Goal: Entertainment & Leisure: Consume media (video, audio)

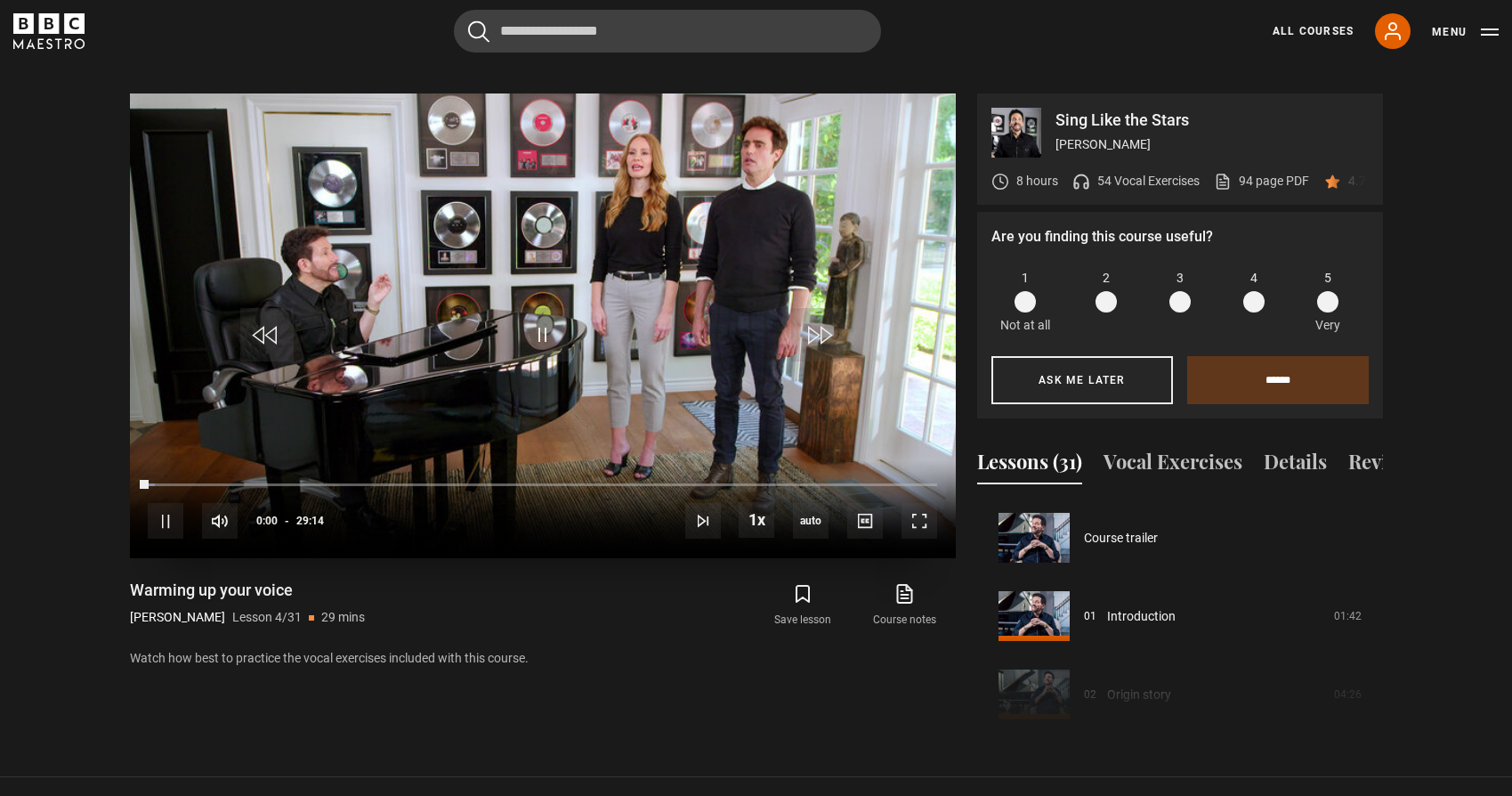
scroll to position [235, 0]
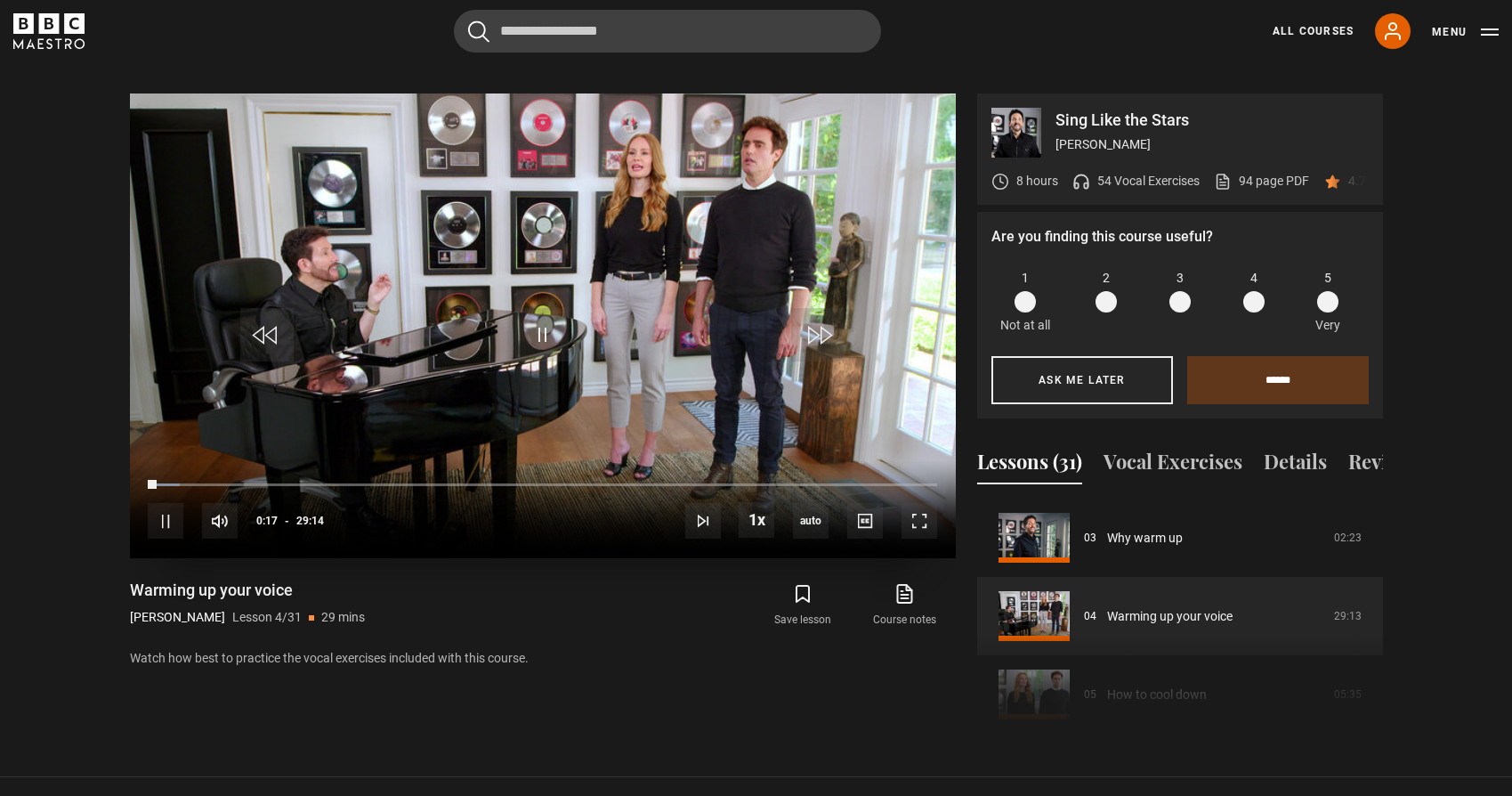
click at [613, 248] on video "Video Player" at bounding box center [543, 325] width 826 height 464
click at [592, 196] on video "Video Player" at bounding box center [543, 325] width 826 height 464
click at [592, 198] on video "Video Player" at bounding box center [543, 325] width 826 height 464
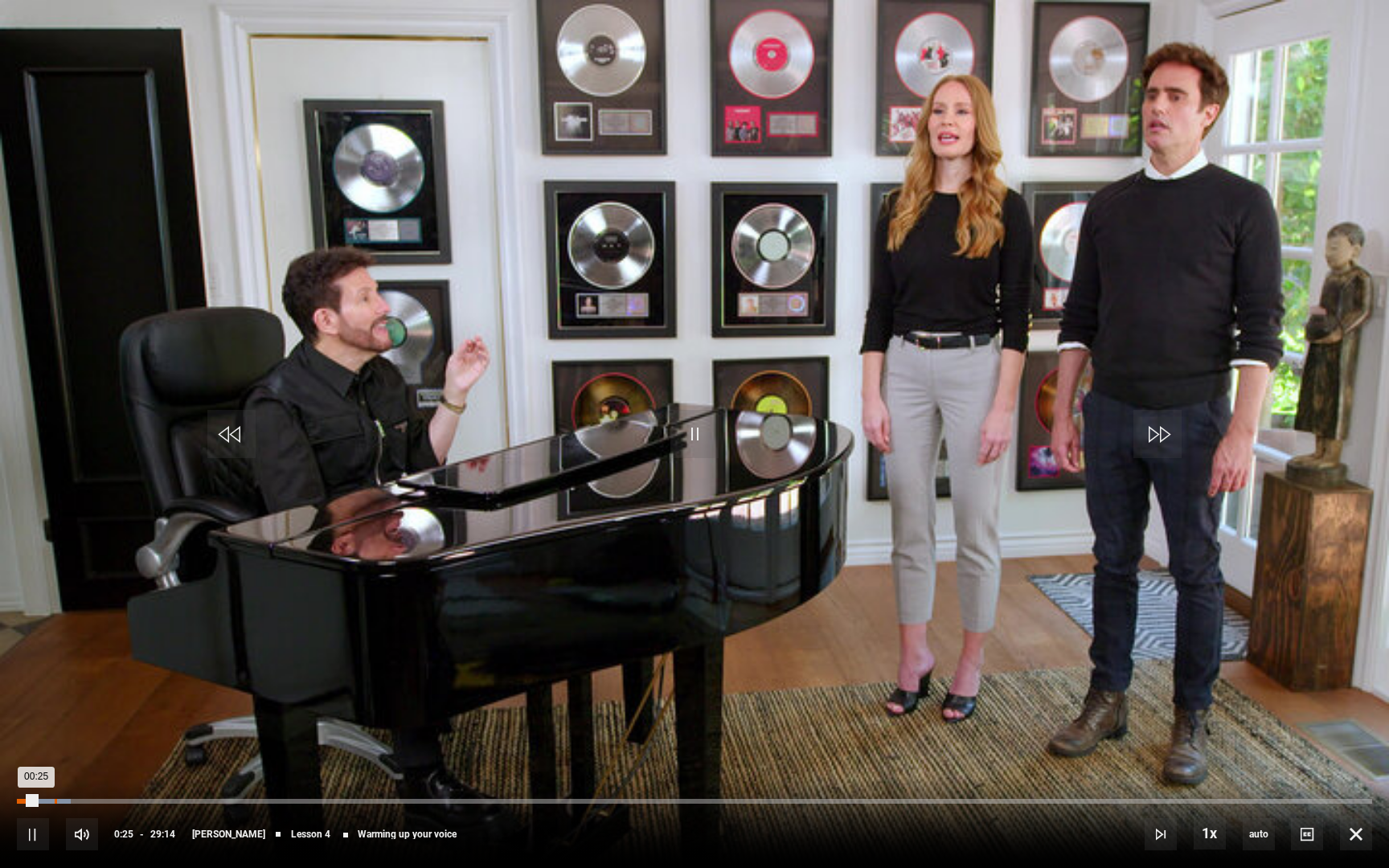
click at [54, 718] on div "Loaded : 3.99% 00:48 00:25" at bounding box center [694, 801] width 1356 height 5
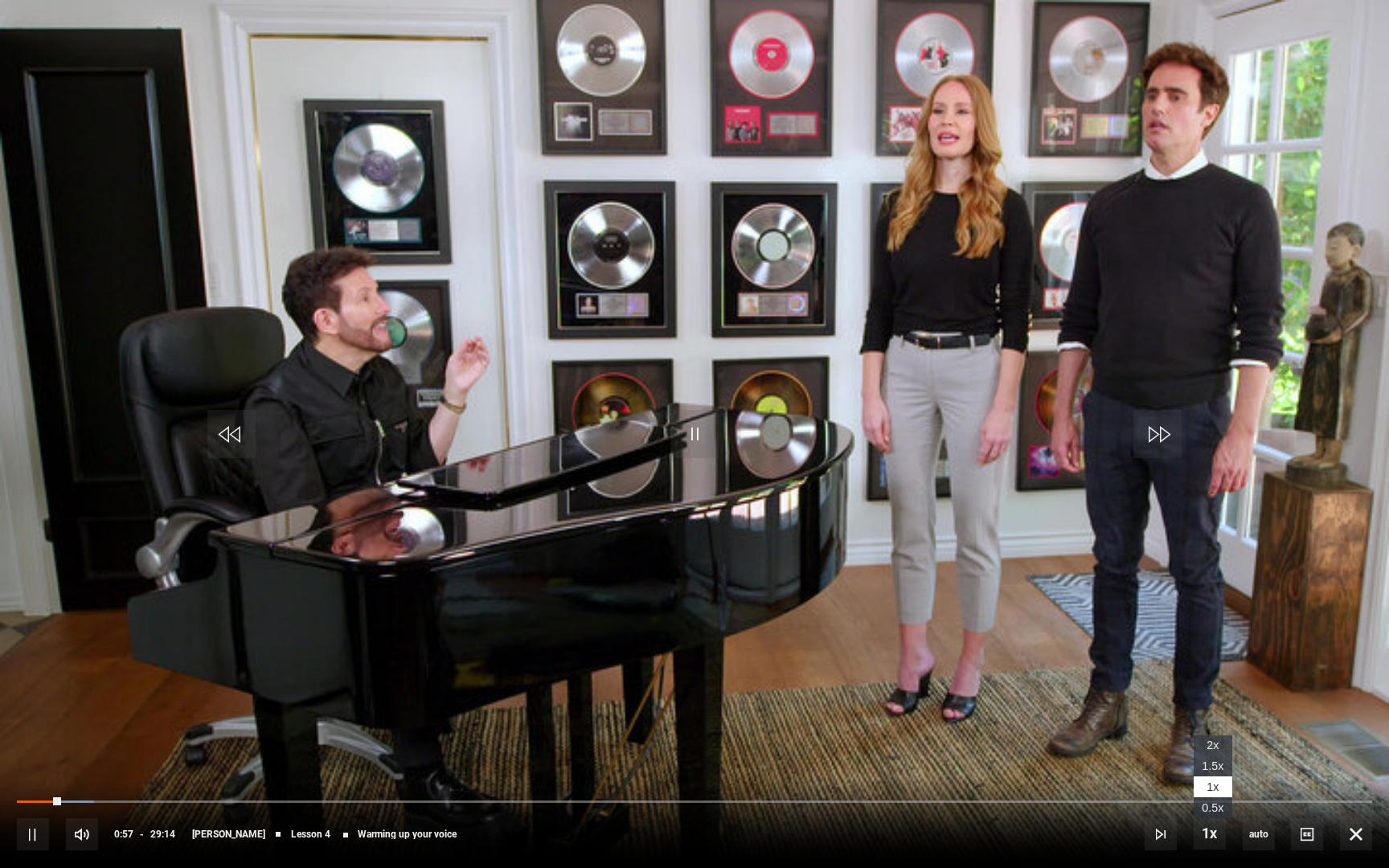
click at [1210, 718] on li "1.5x" at bounding box center [1212, 766] width 38 height 21
click at [1194, 718] on button "Playback Rate" at bounding box center [1209, 833] width 32 height 32
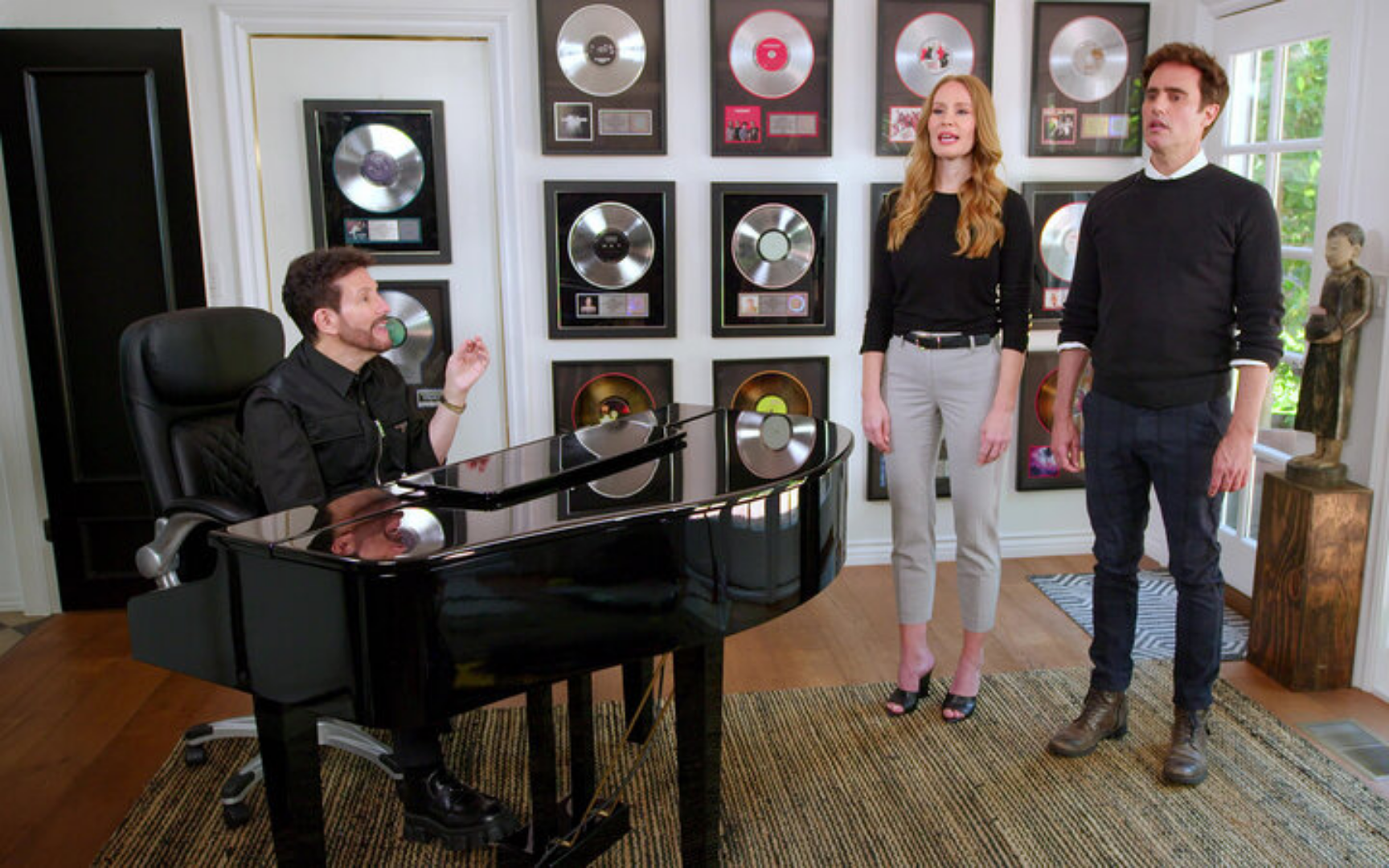
click at [1209, 718] on video "Video Player" at bounding box center [694, 434] width 1389 height 868
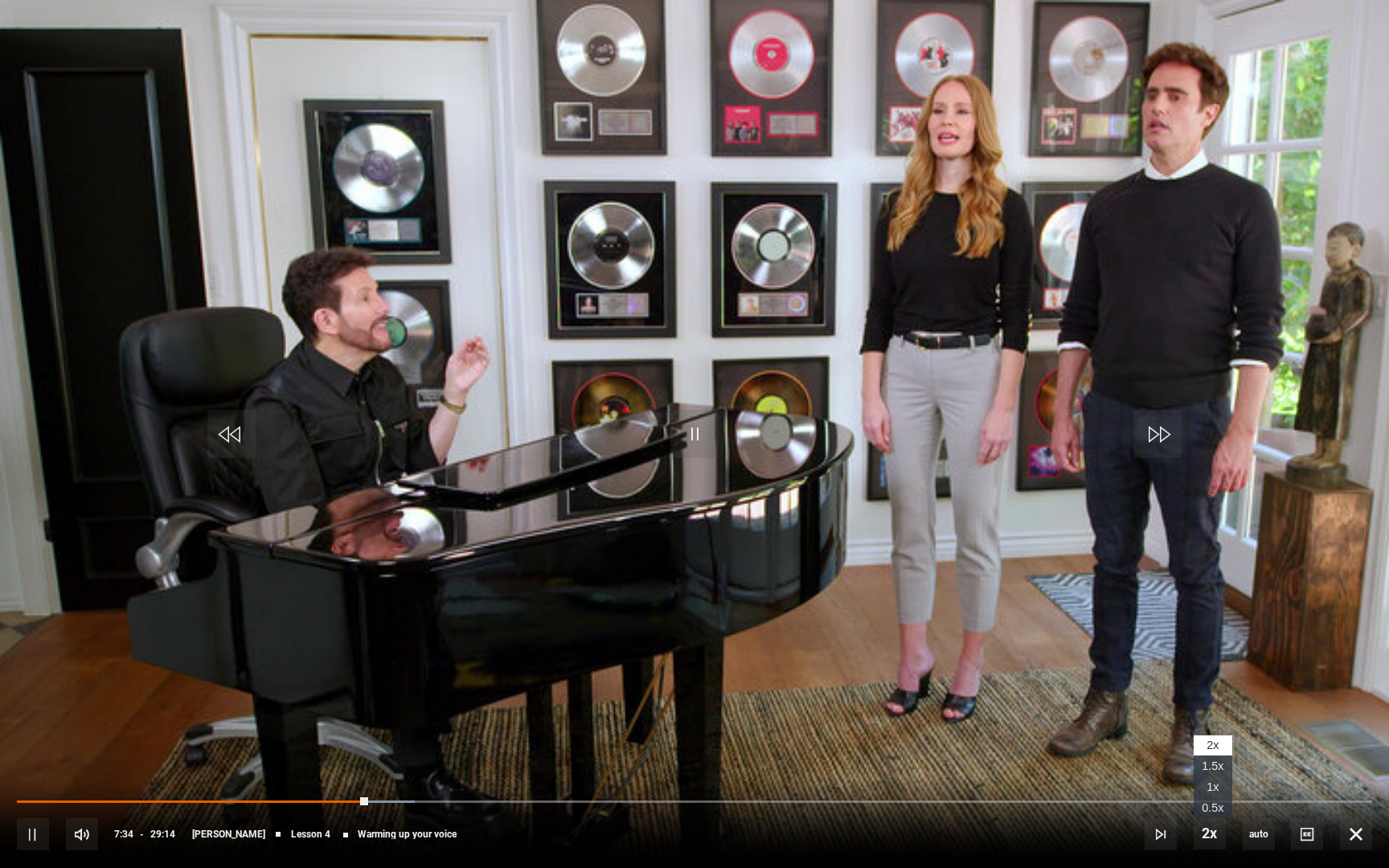
click at [1211, 718] on li "1x" at bounding box center [1212, 787] width 38 height 21
click at [1152, 432] on span "Video Player" at bounding box center [1157, 434] width 48 height 48
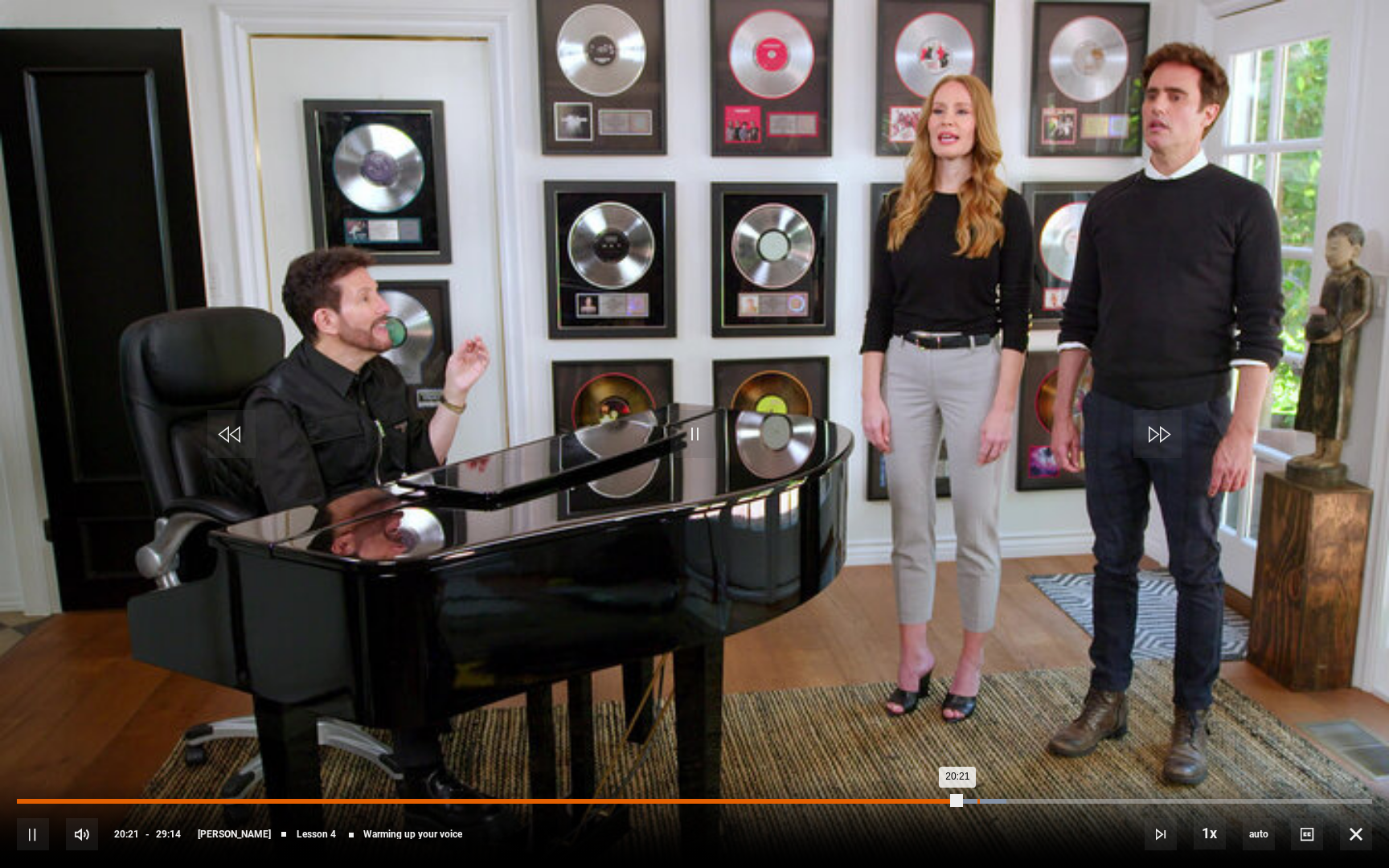
click at [978, 718] on div "Loaded : 72.98% 20:43 20:21" at bounding box center [694, 801] width 1356 height 5
click at [1000, 718] on div "10s Skip Back 10 seconds Pause 10s Skip Forward 10 seconds Loaded : 73.26% 21:0…" at bounding box center [694, 824] width 1389 height 90
click at [997, 718] on div "Loaded : 73.26% 21:10 21:10" at bounding box center [694, 801] width 1356 height 5
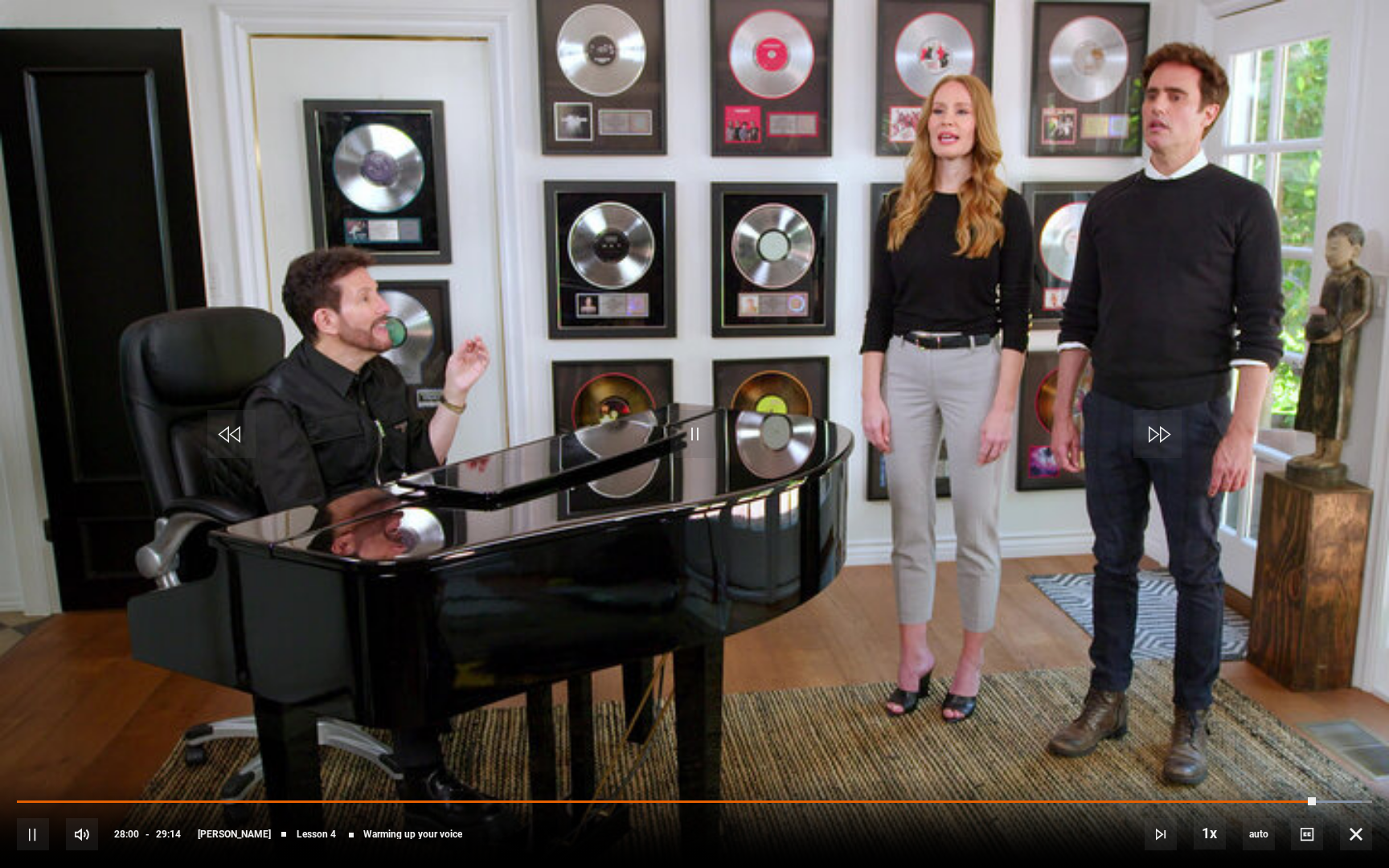
click at [1326, 718] on div "10s Skip Back 10 seconds Pause 10s Skip Forward 10 seconds Loaded : 99.20% 21:1…" at bounding box center [694, 824] width 1389 height 90
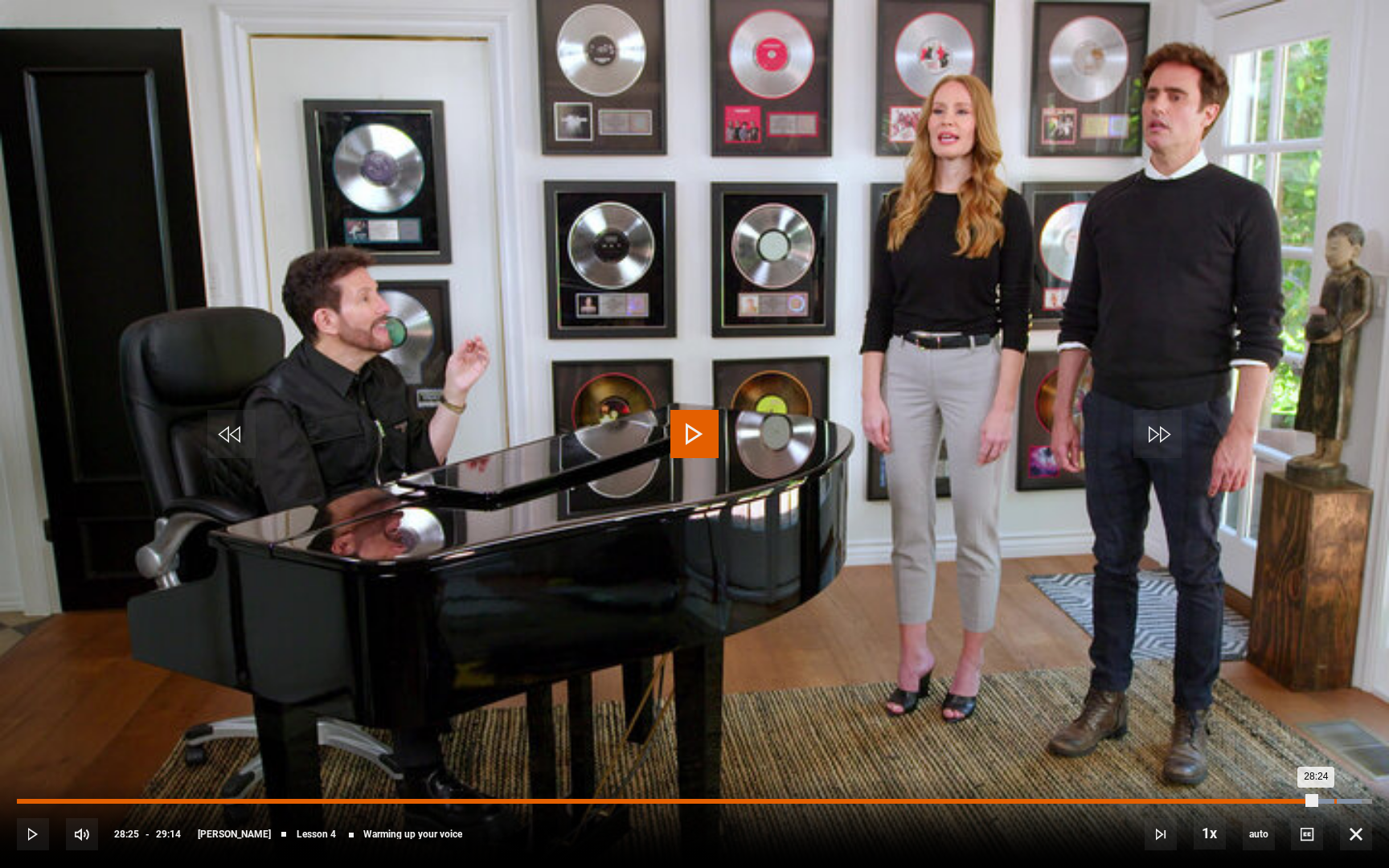
click at [1334, 718] on div "28:25" at bounding box center [1335, 801] width 2 height 5
click at [1347, 718] on div "Loaded : 99.20% 28:37 28:25" at bounding box center [694, 801] width 1356 height 5
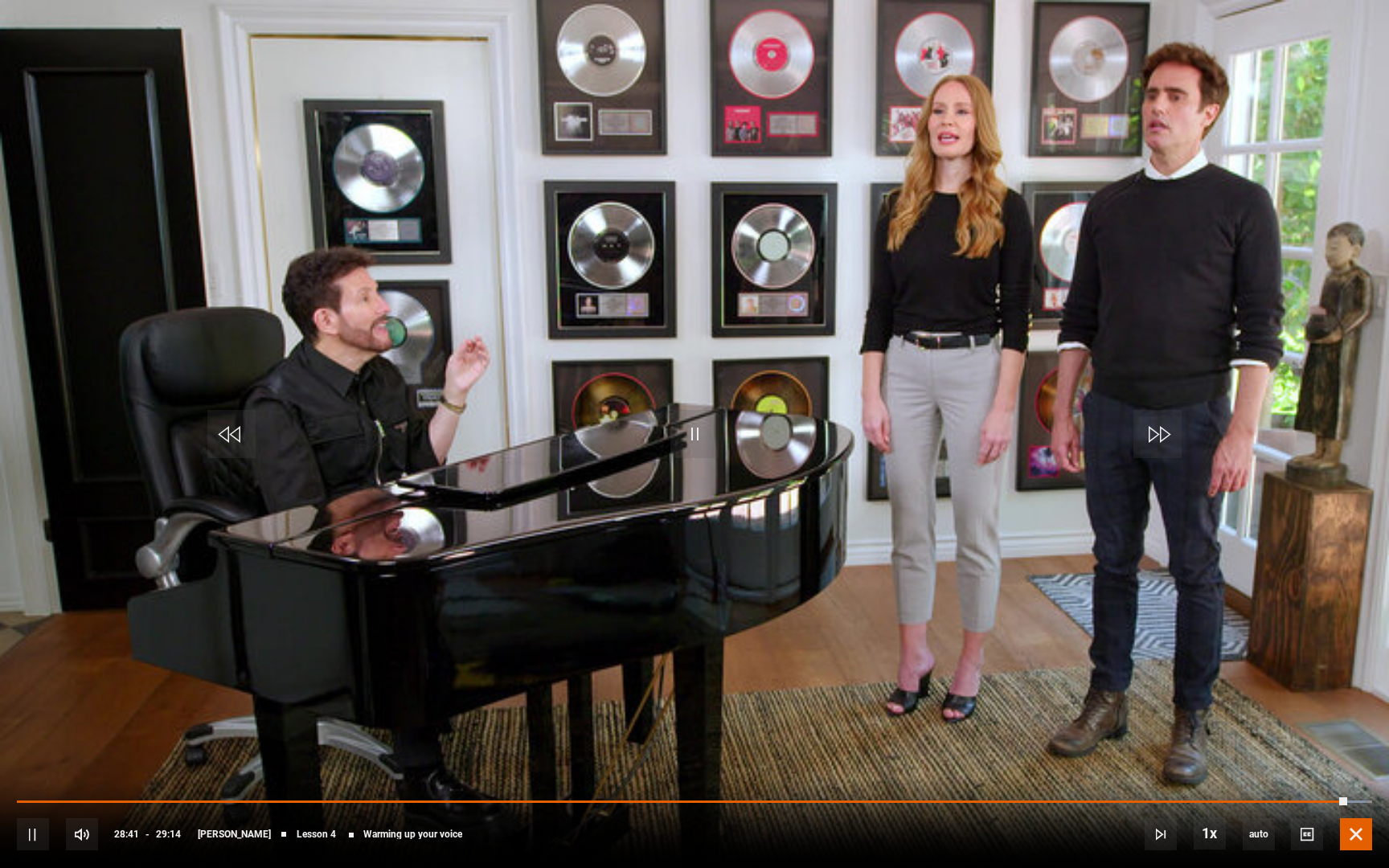
click at [1365, 718] on span "Video Player" at bounding box center [1356, 834] width 32 height 32
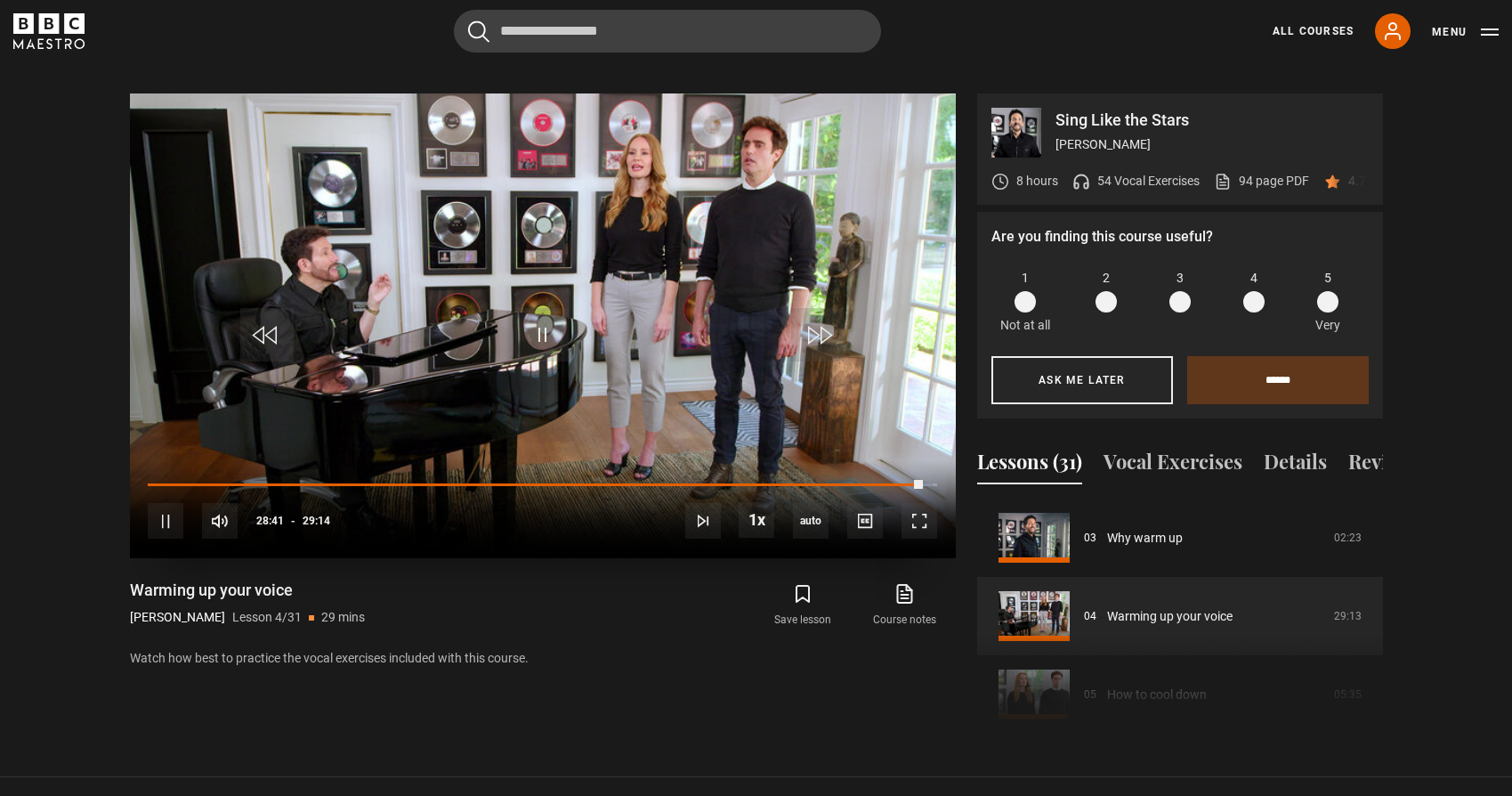
click at [750, 251] on video "Video Player" at bounding box center [543, 325] width 826 height 464
